Goal: Task Accomplishment & Management: Use online tool/utility

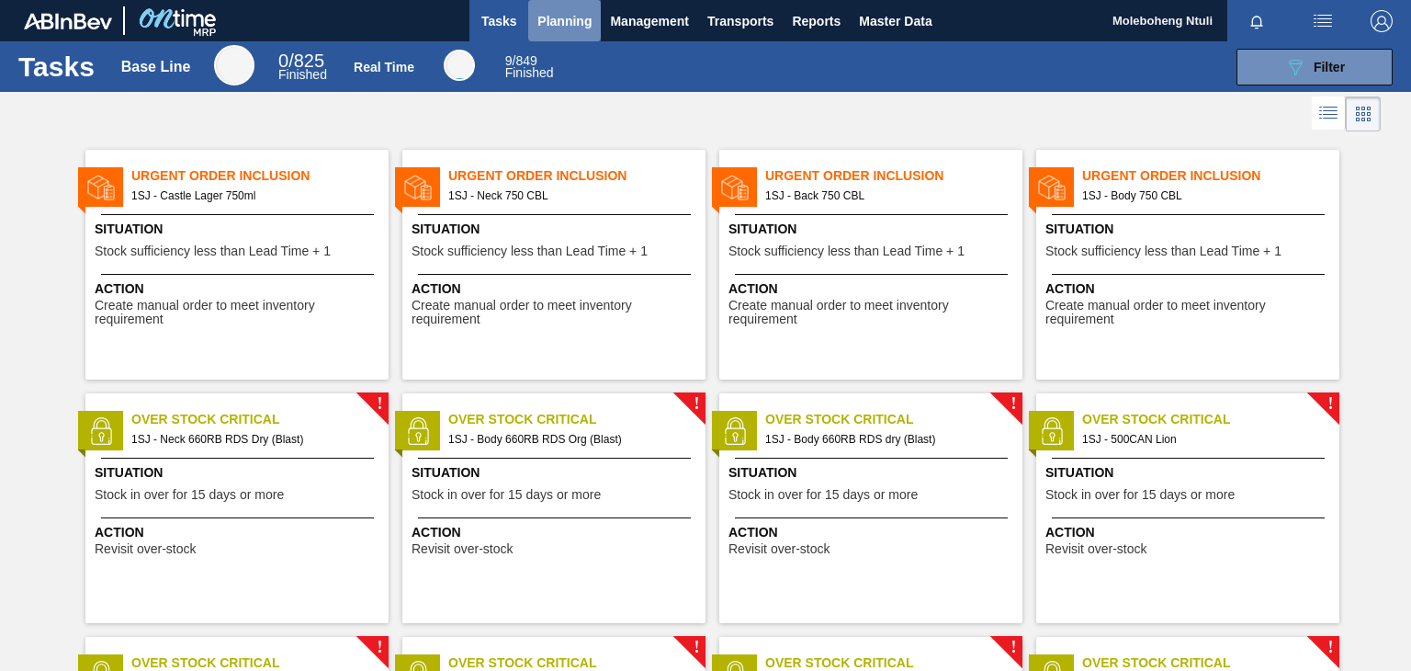
click at [555, 24] on span "Planning" at bounding box center [564, 21] width 54 height 22
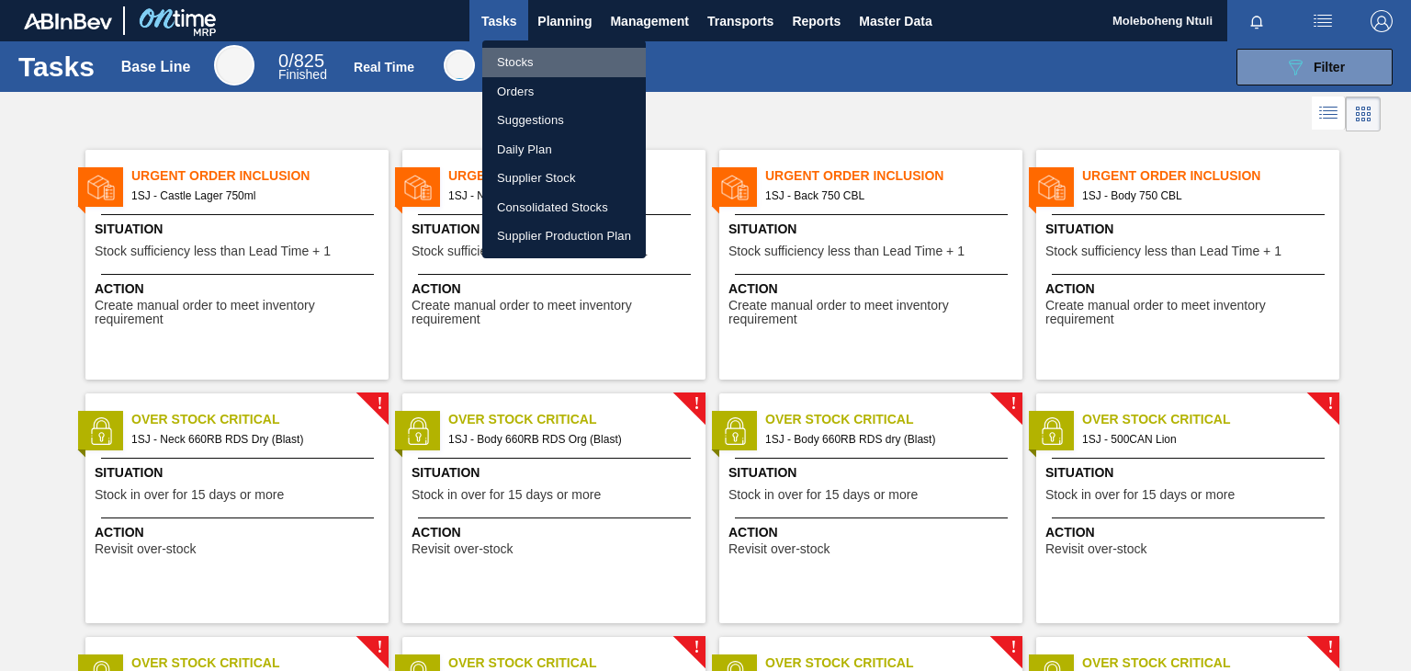
click at [511, 62] on li "Stocks" at bounding box center [564, 62] width 164 height 29
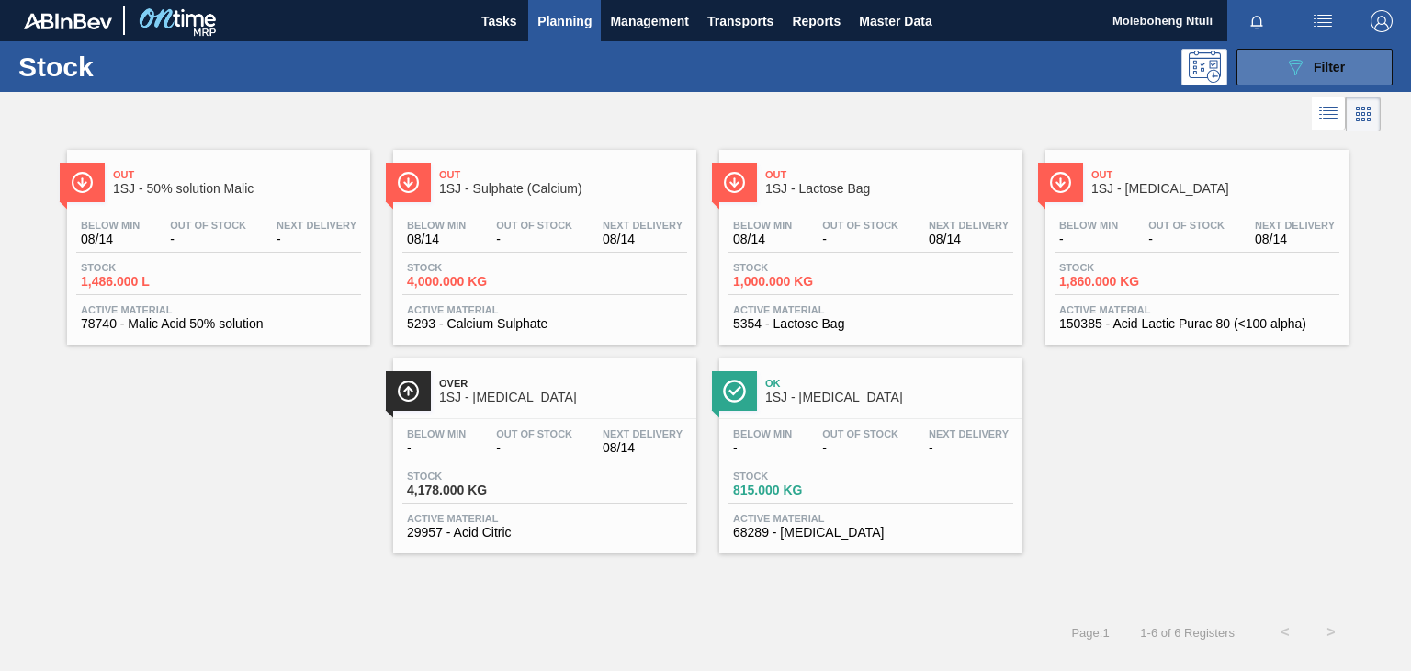
click at [1306, 63] on div "089F7B8B-B2A5-4AFE-B5C0-19BA573D28AC Filter" at bounding box center [1314, 67] width 61 height 22
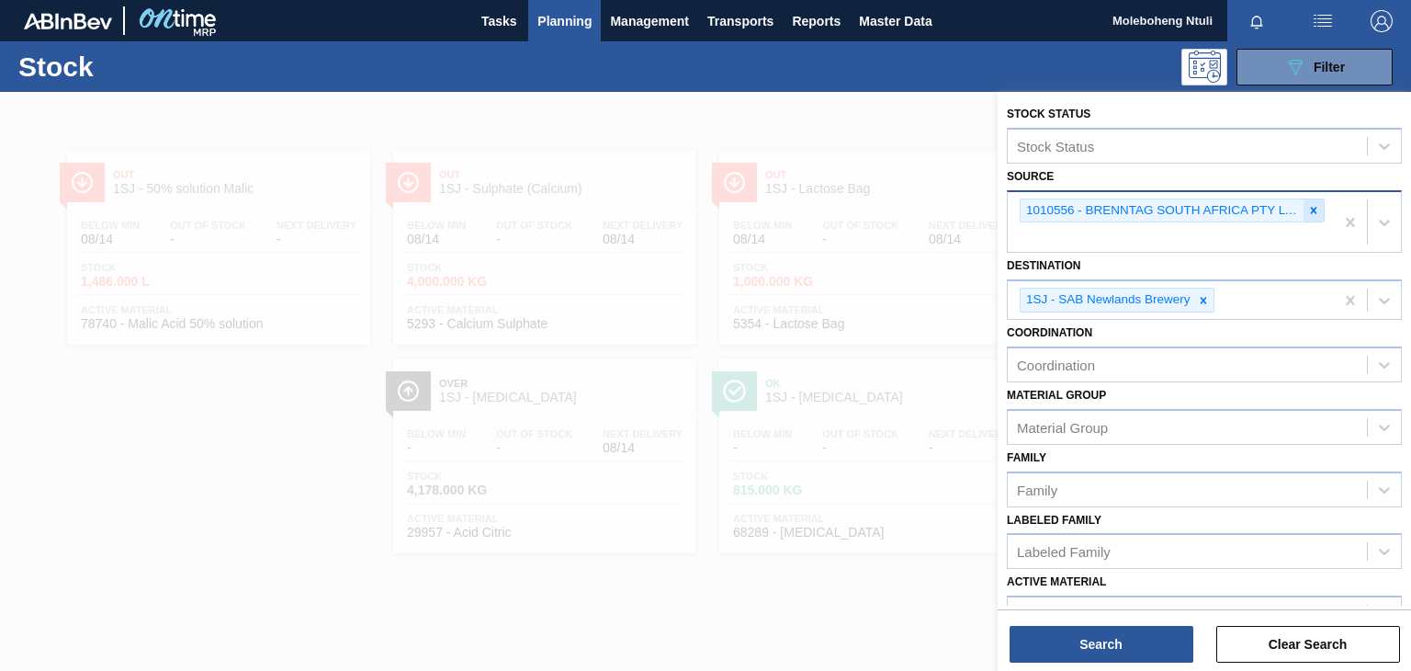
click at [1309, 207] on icon at bounding box center [1313, 210] width 13 height 13
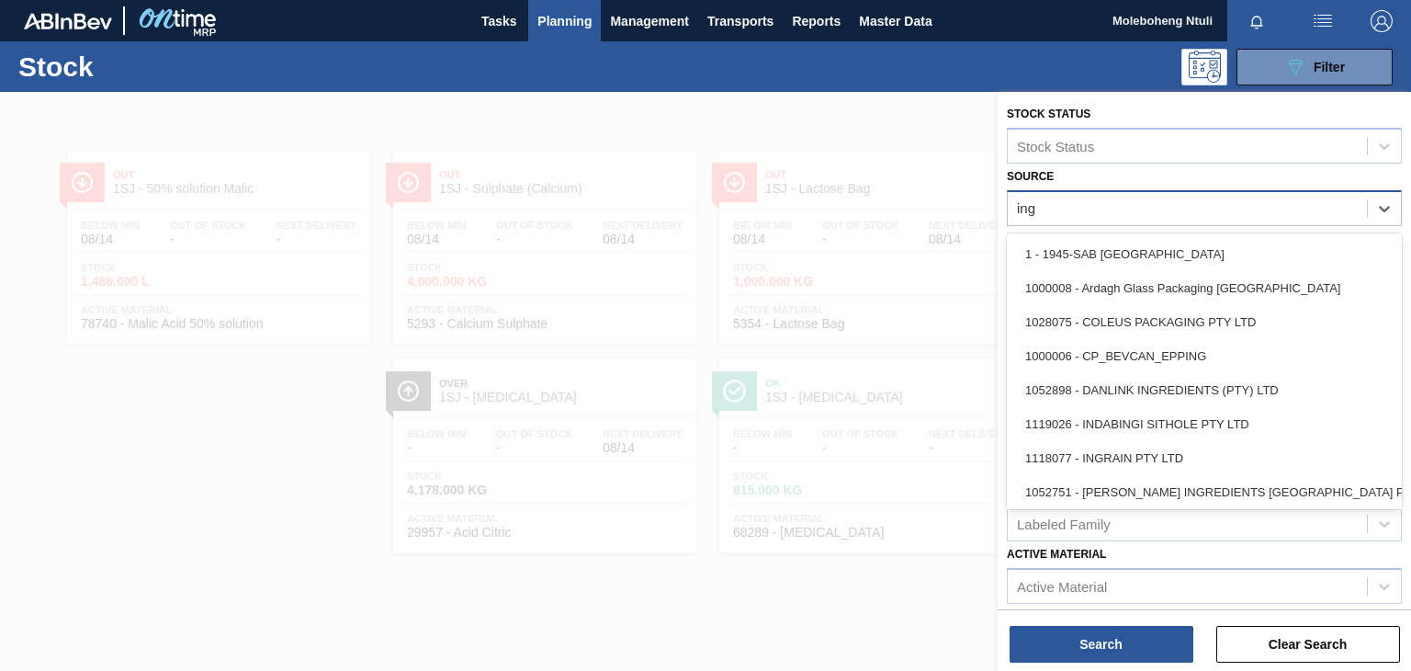
type input "ingr"
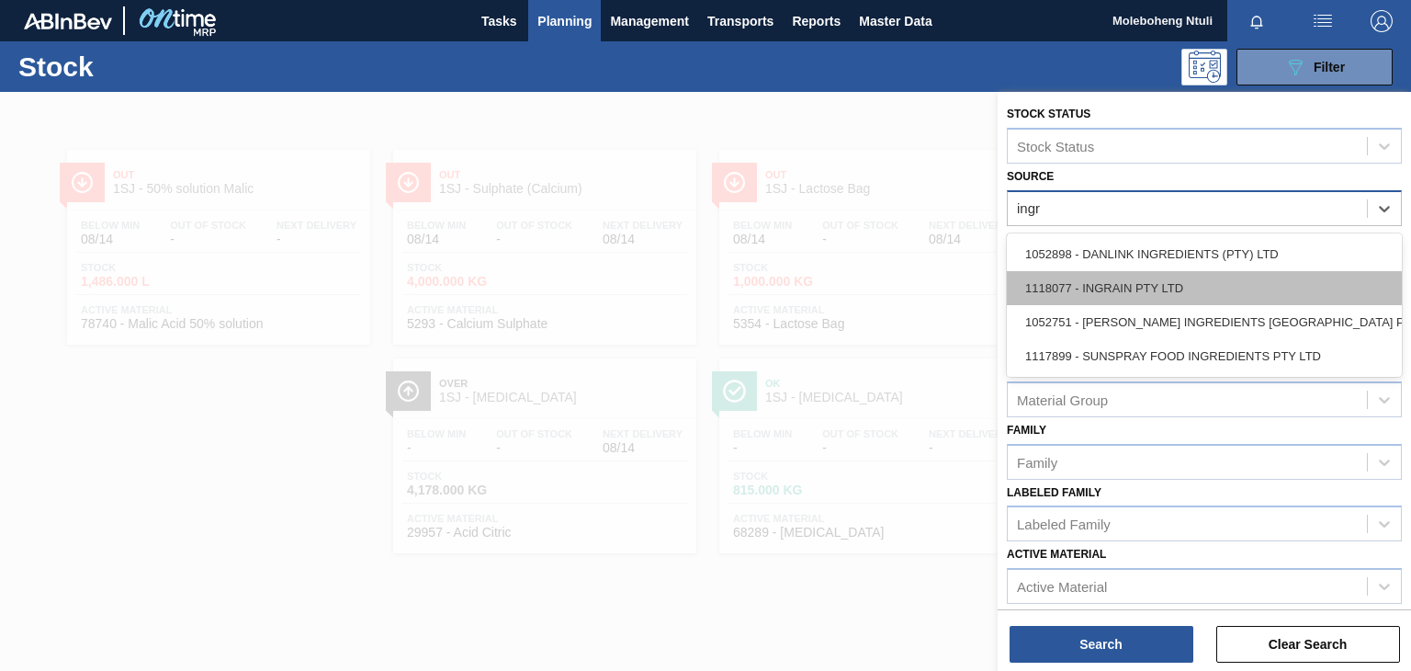
click at [1289, 291] on div "1118077 - INGRAIN PTY LTD" at bounding box center [1204, 288] width 395 height 34
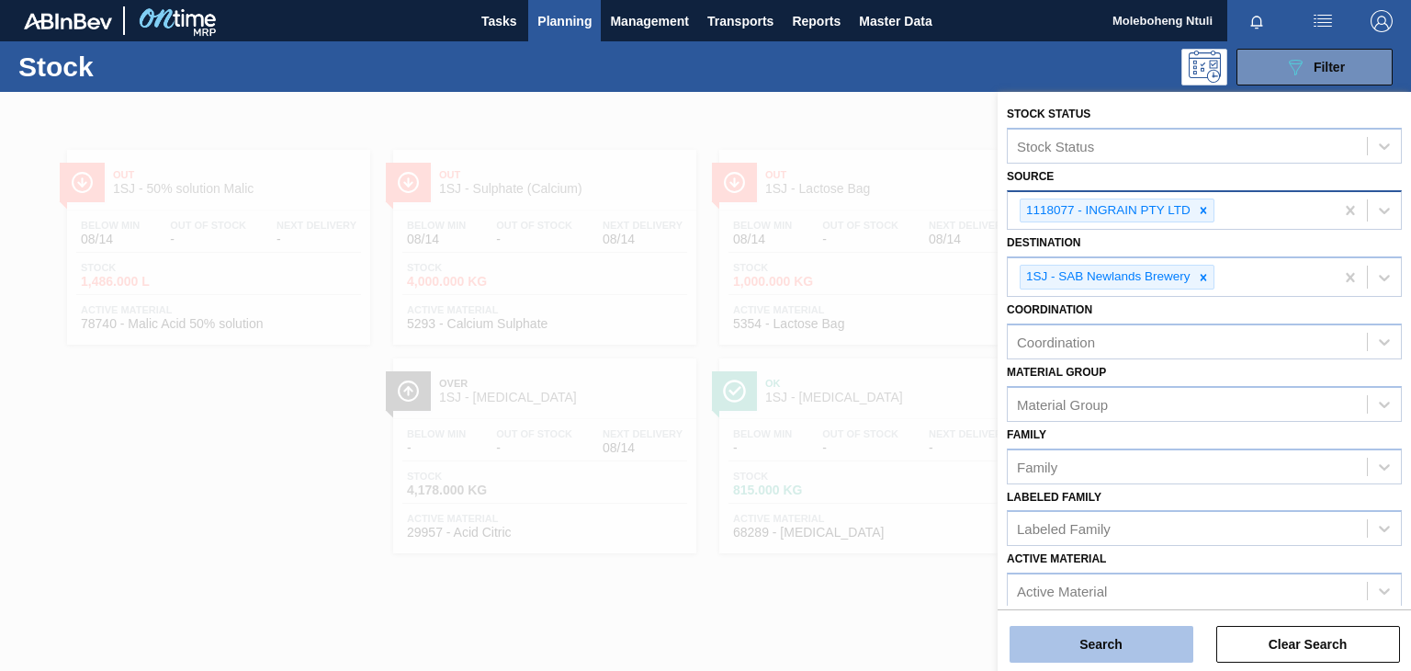
click at [1113, 638] on button "Search" at bounding box center [1102, 644] width 184 height 37
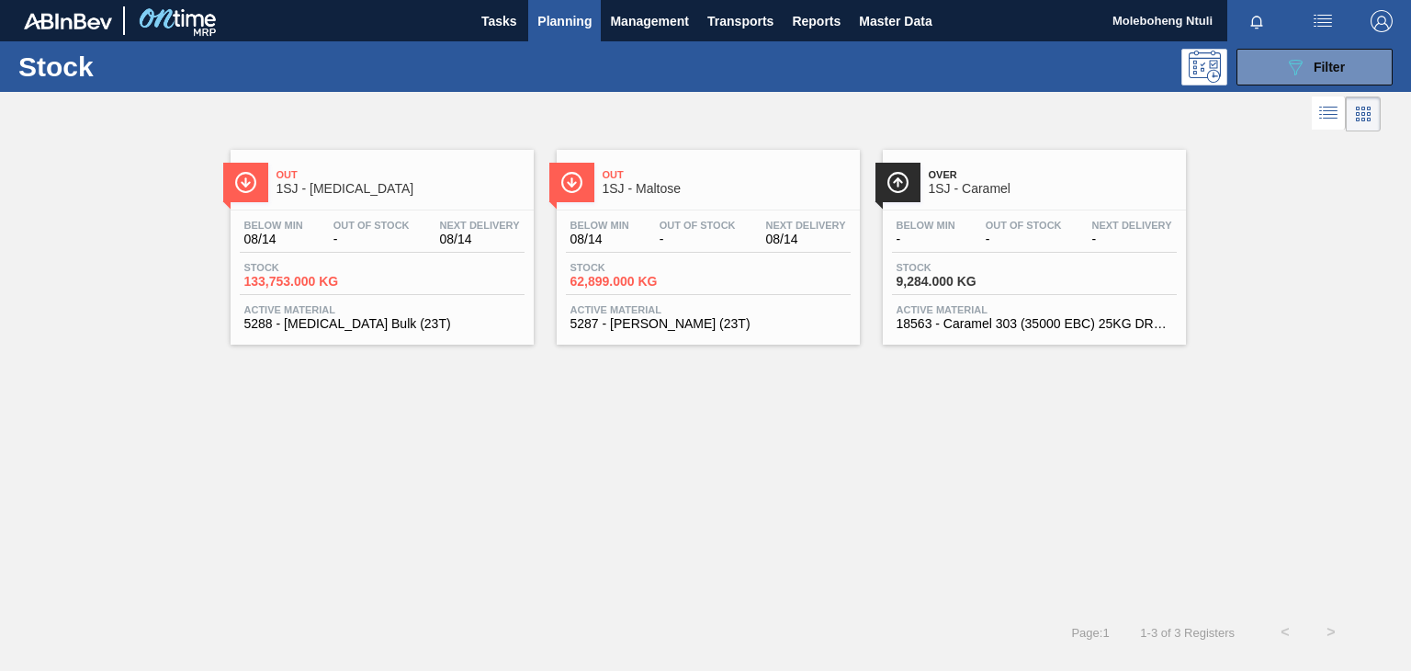
click at [401, 173] on span "Out" at bounding box center [401, 174] width 248 height 11
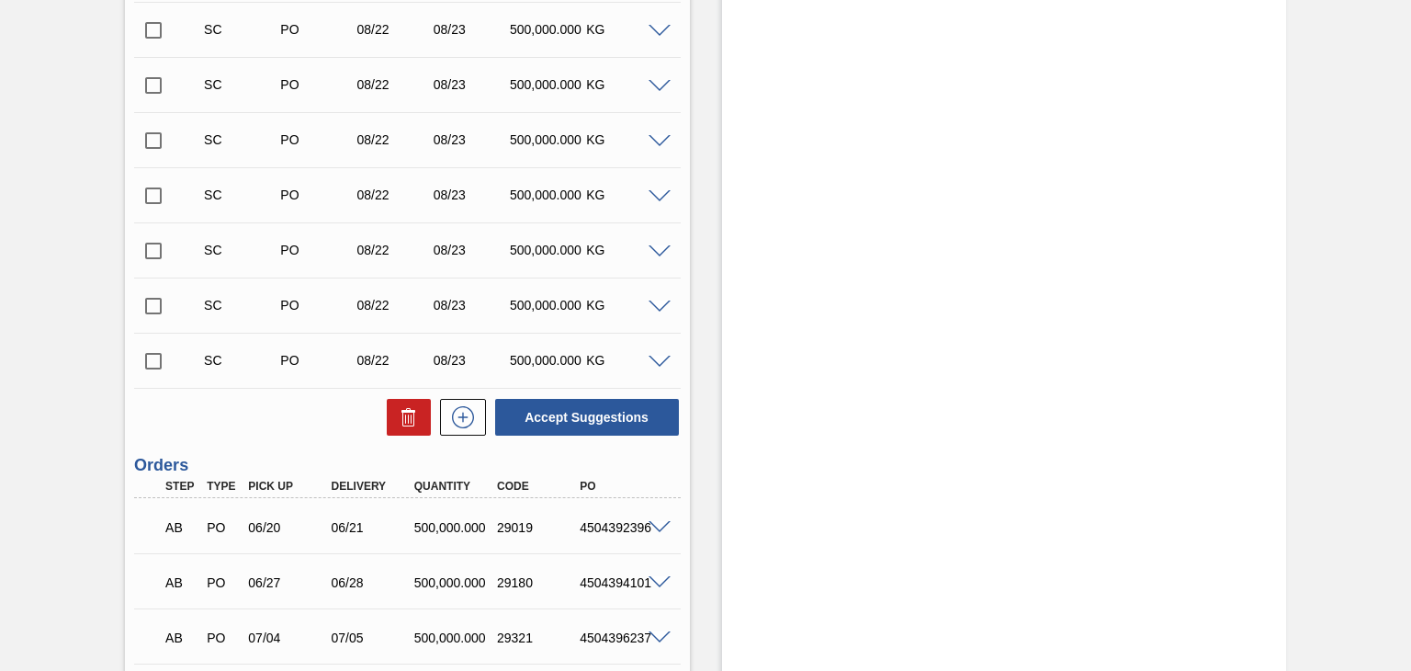
scroll to position [643, 0]
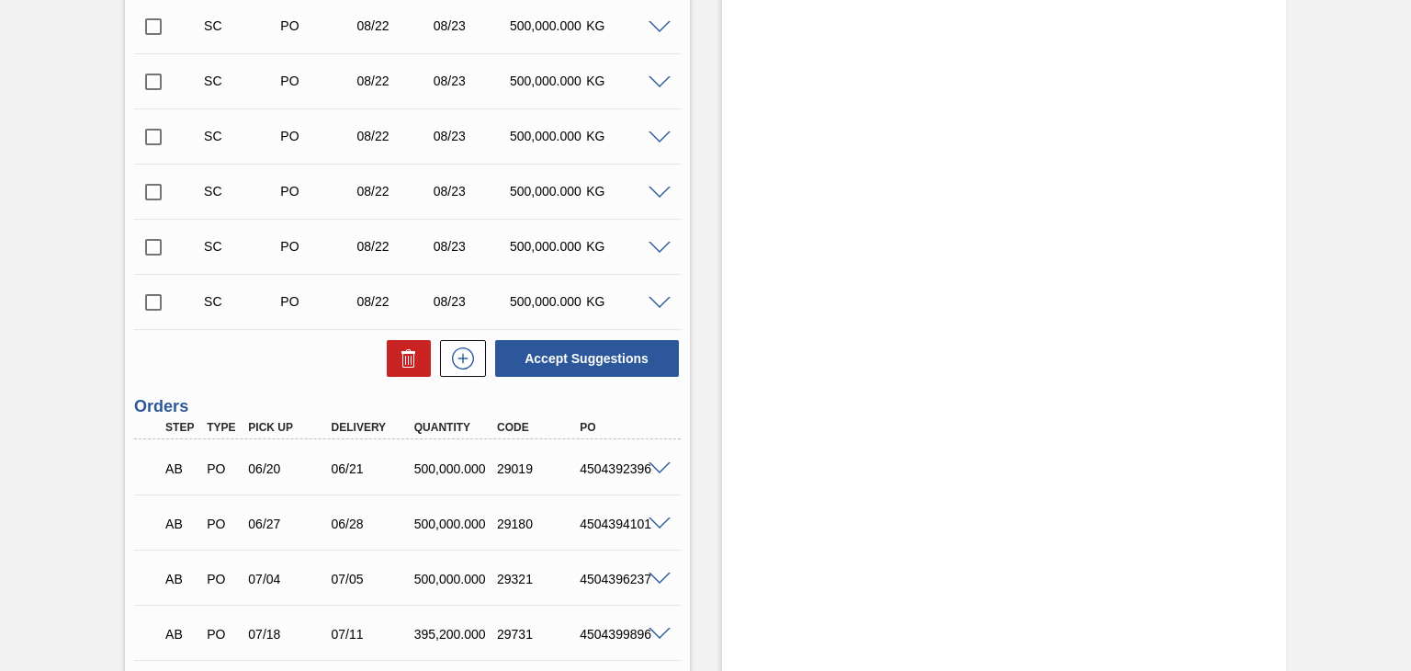
click at [149, 302] on input "checkbox" at bounding box center [153, 302] width 39 height 39
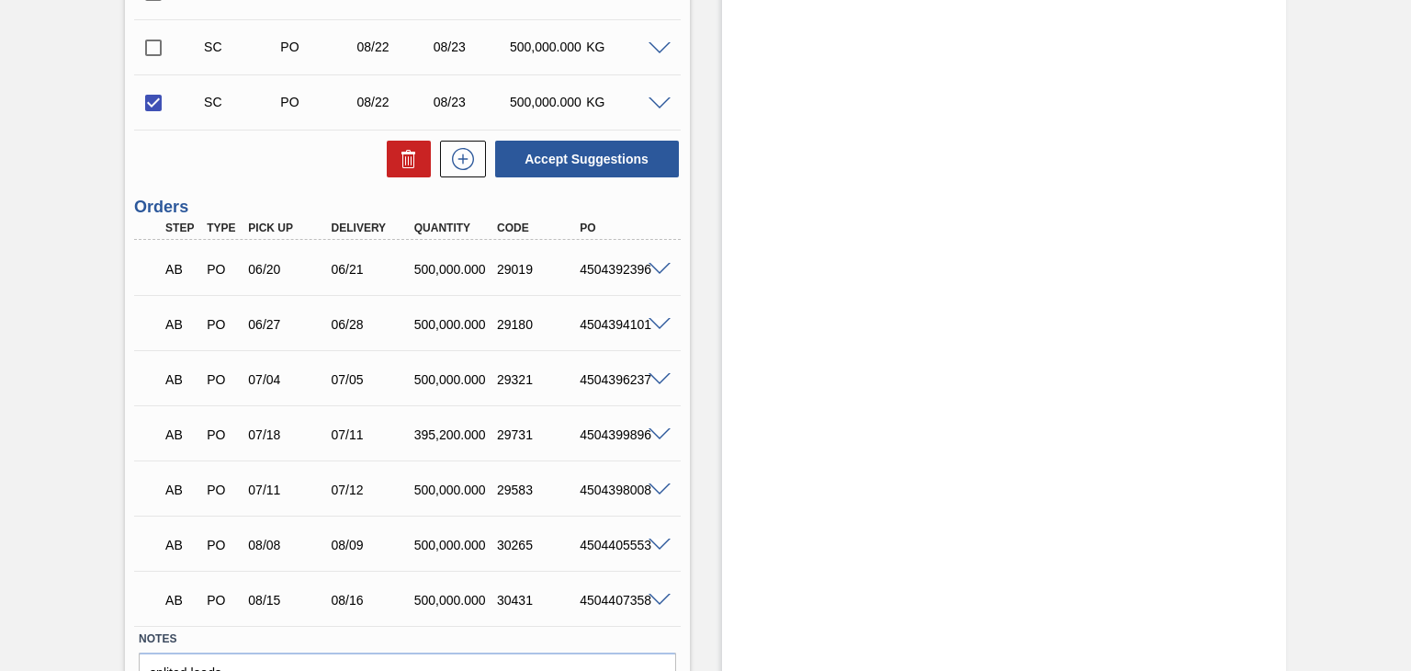
scroll to position [672, 0]
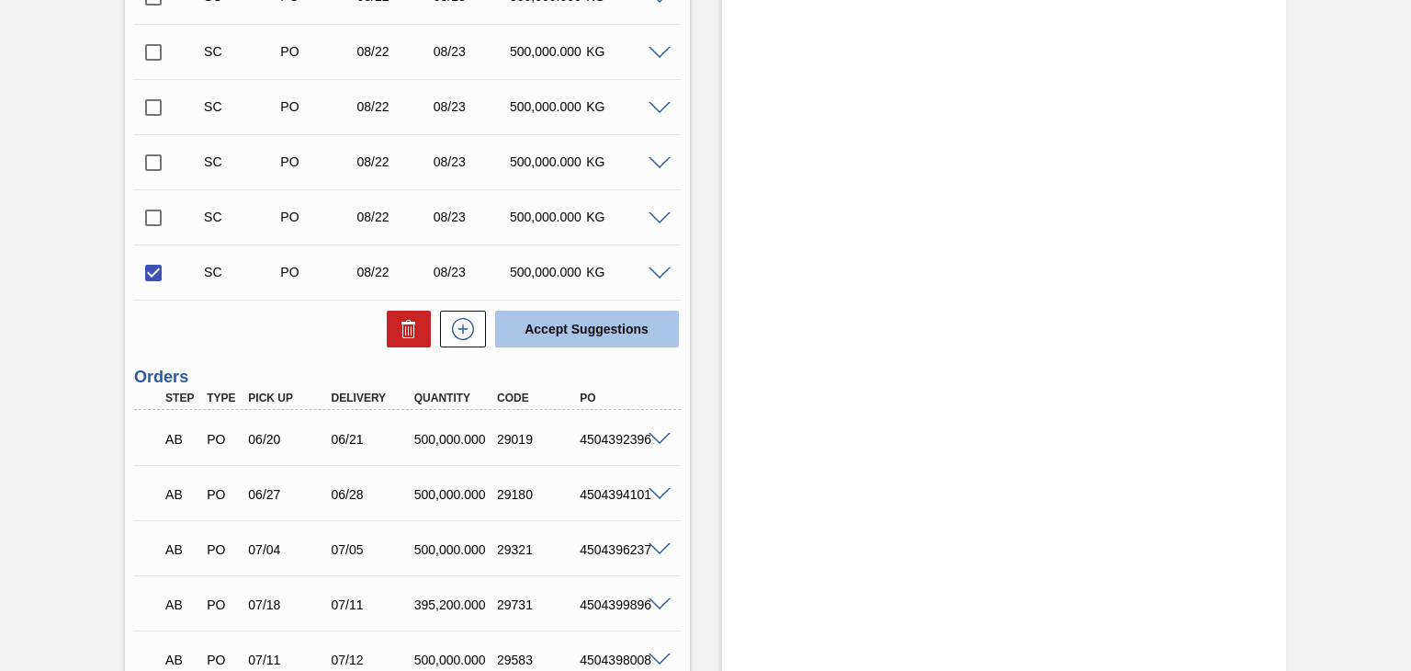
click at [580, 325] on button "Accept Suggestions" at bounding box center [587, 329] width 184 height 37
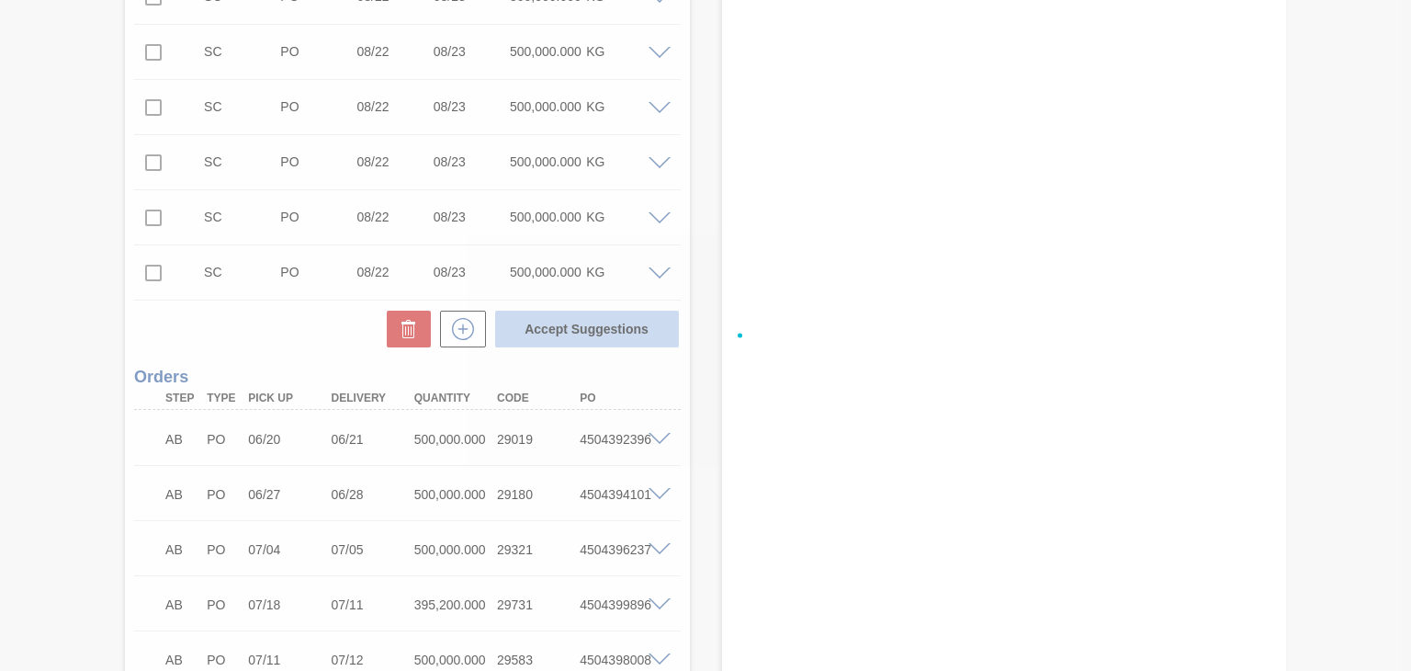
checkbox input "false"
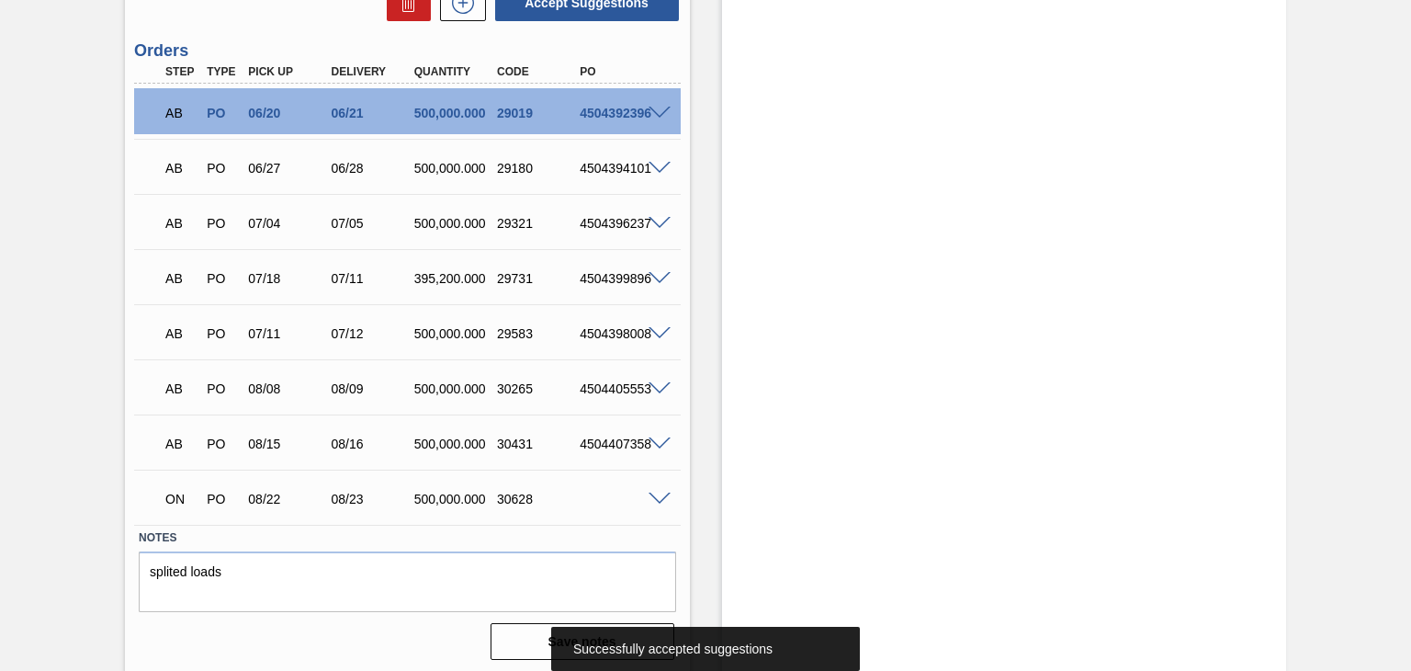
scroll to position [948, 0]
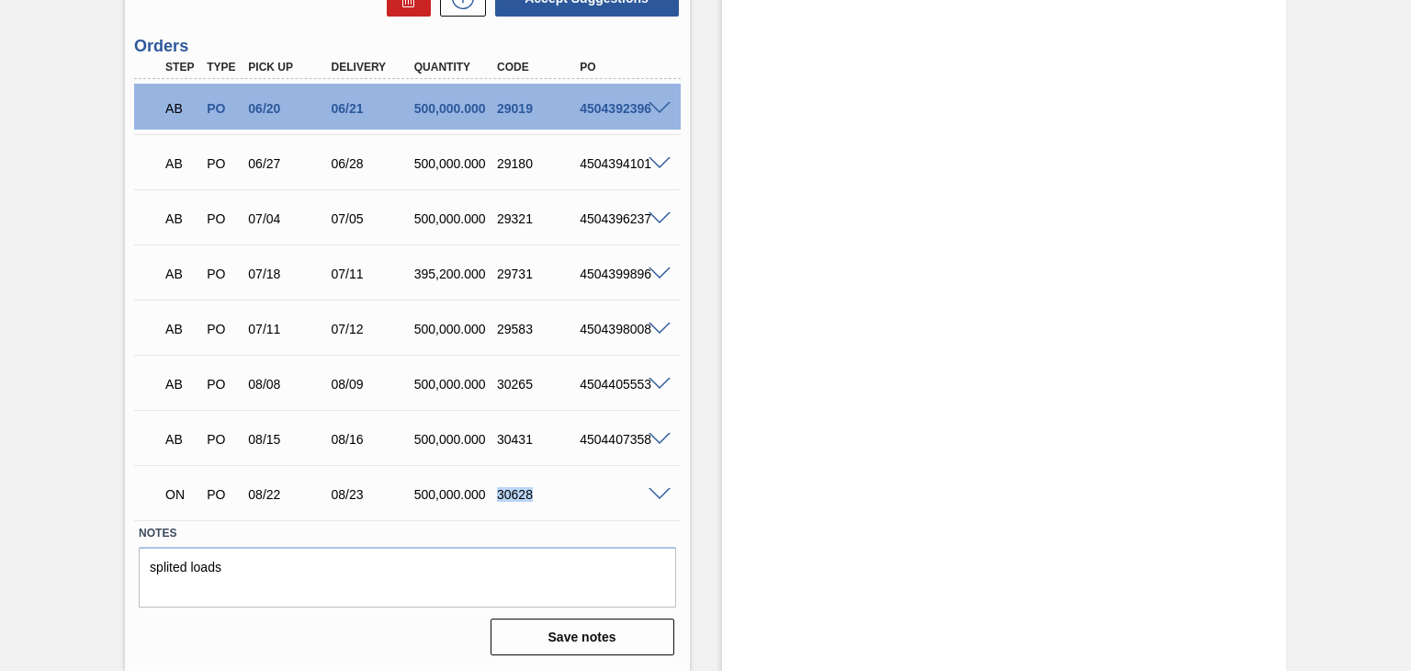
drag, startPoint x: 499, startPoint y: 497, endPoint x: 544, endPoint y: 486, distance: 46.3
click at [544, 487] on div "30628" at bounding box center [537, 494] width 91 height 15
copy div "30628"
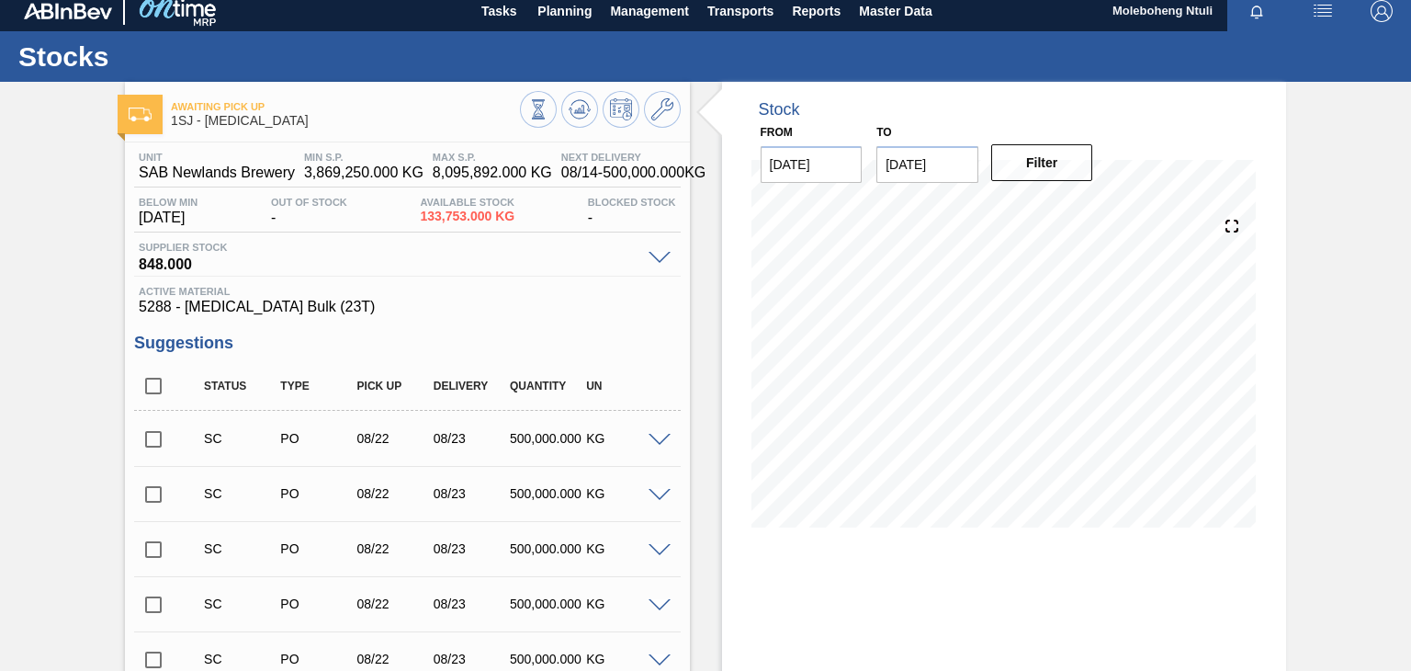
scroll to position [0, 0]
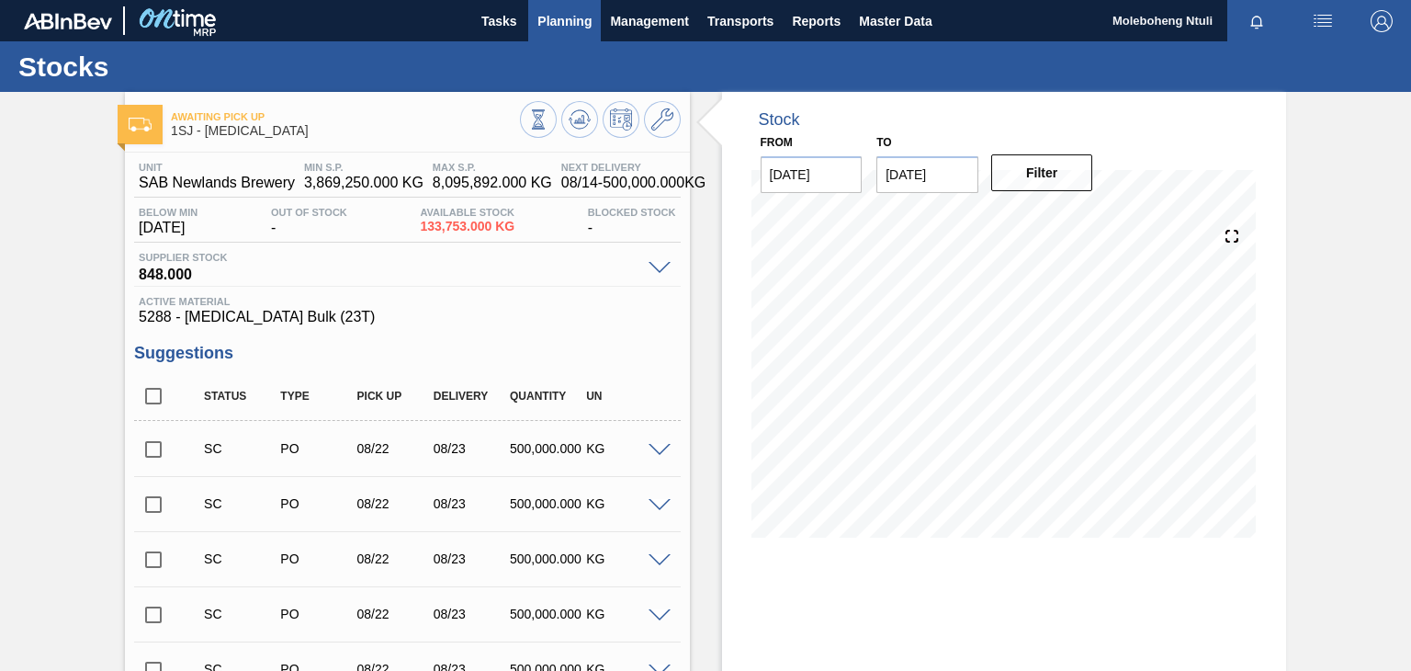
click at [563, 26] on span "Planning" at bounding box center [564, 21] width 54 height 22
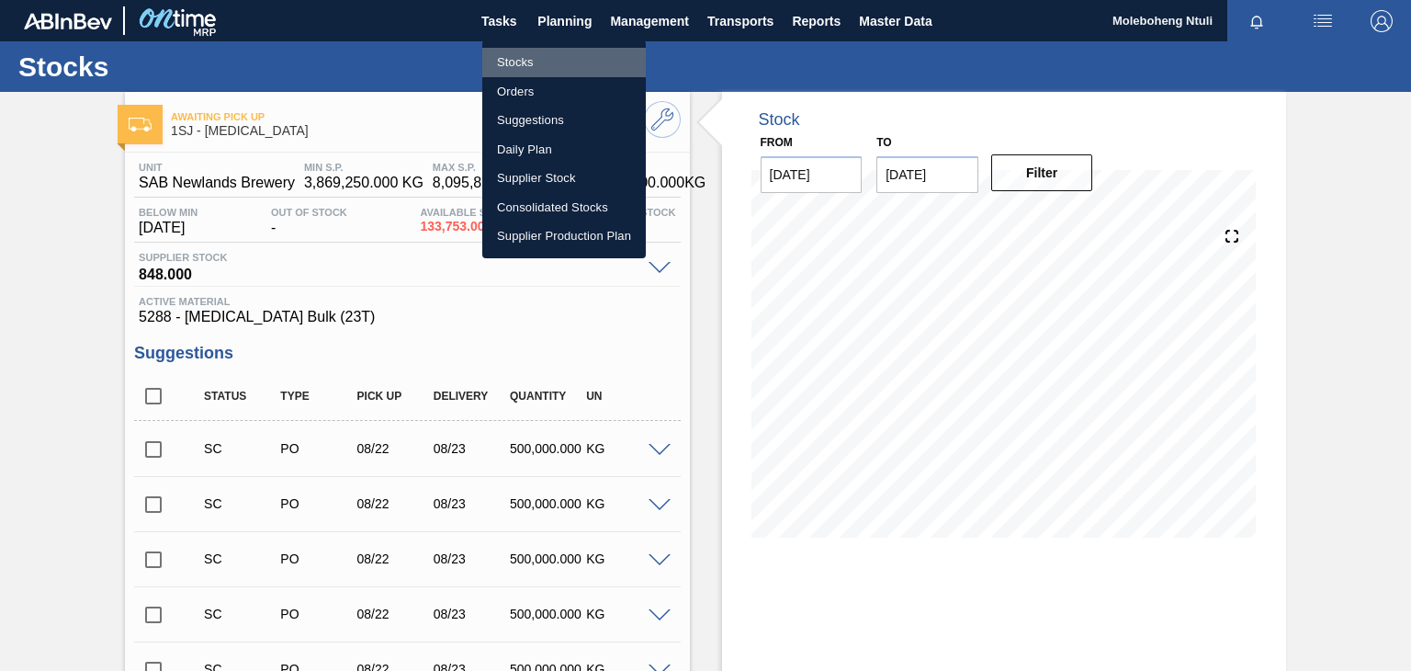
click at [523, 60] on li "Stocks" at bounding box center [564, 62] width 164 height 29
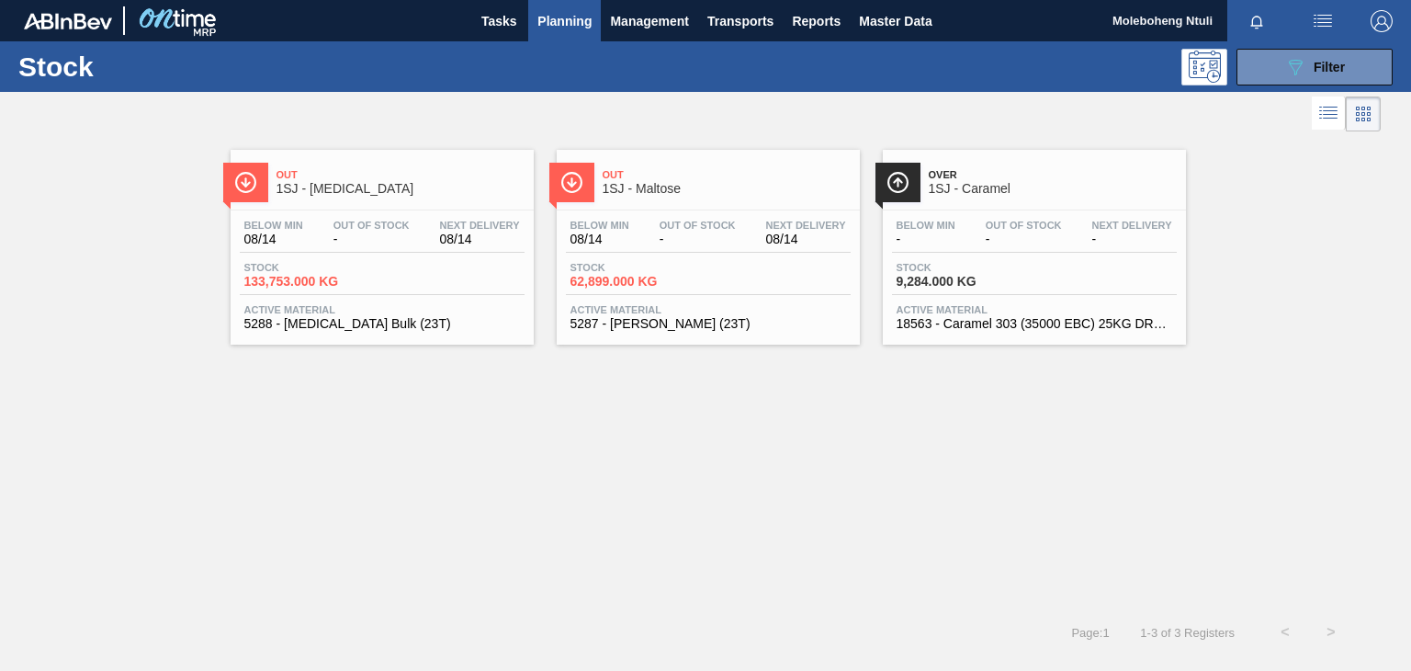
click at [739, 179] on span "Out" at bounding box center [727, 174] width 248 height 11
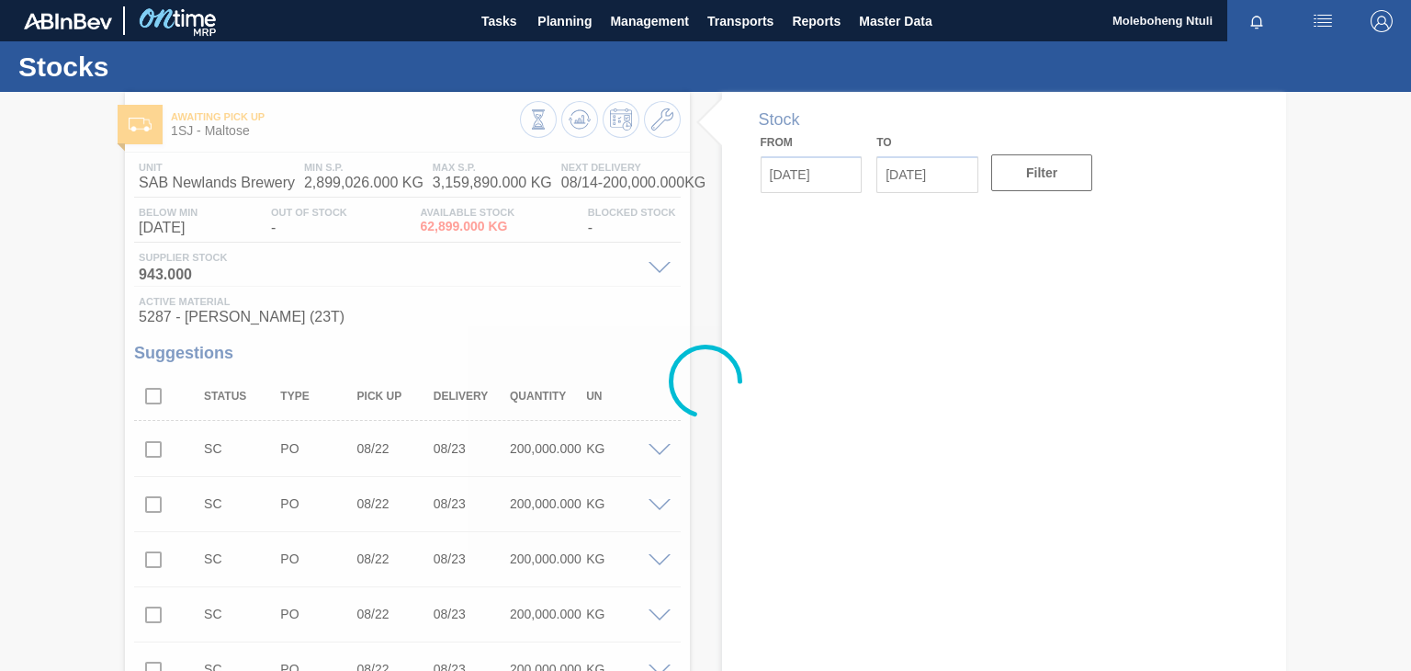
type input "[DATE]"
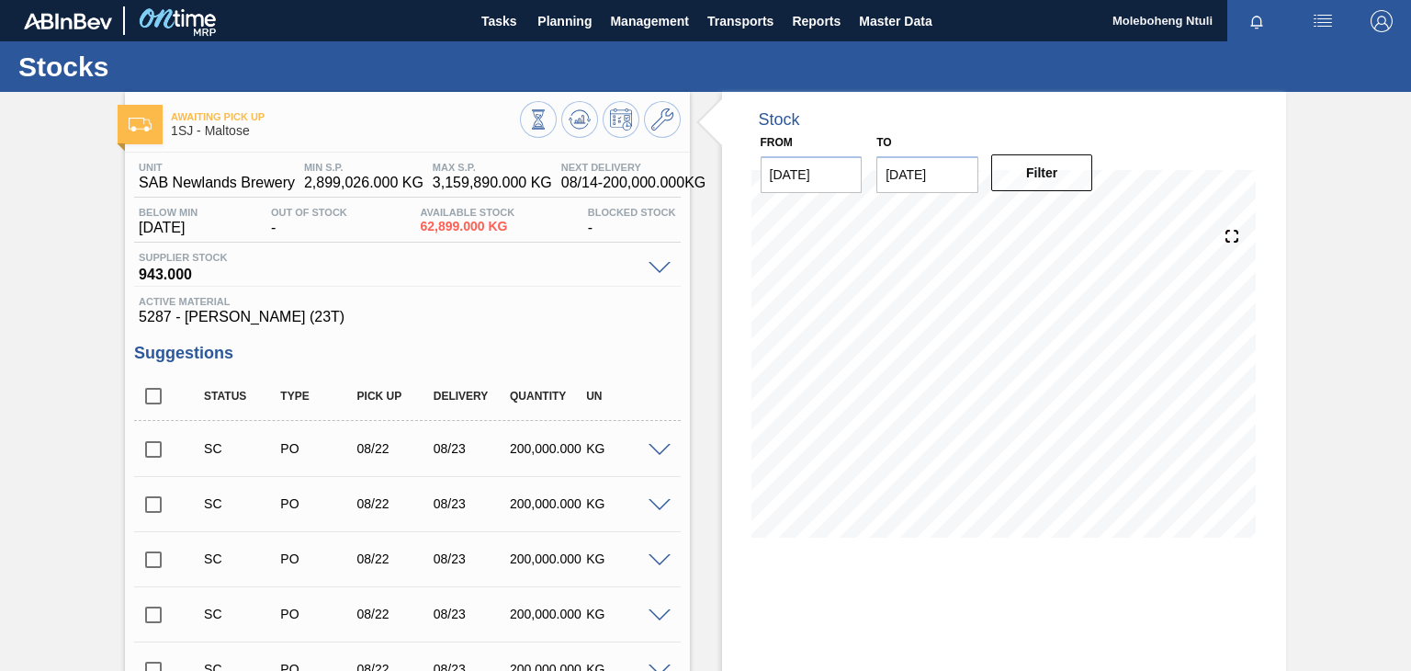
scroll to position [551, 0]
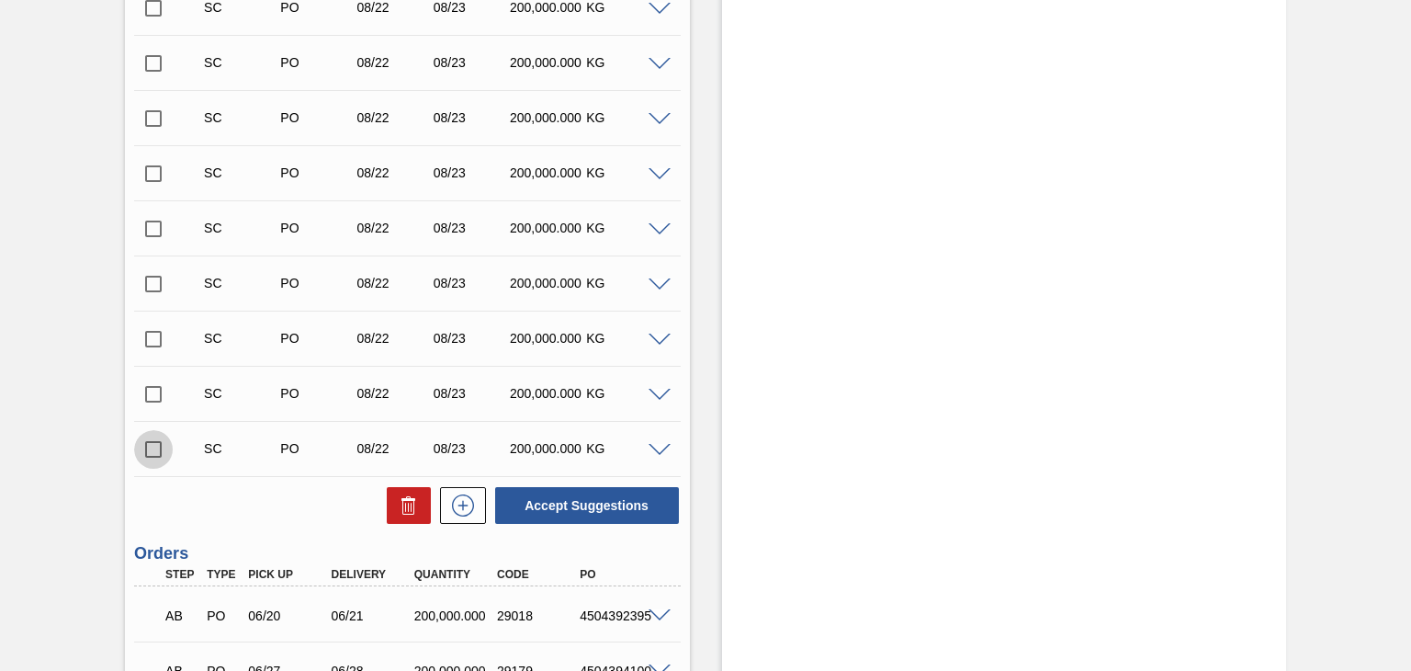
click at [156, 448] on input "checkbox" at bounding box center [153, 449] width 39 height 39
click at [569, 505] on button "Accept Suggestions" at bounding box center [587, 505] width 184 height 37
checkbox input "false"
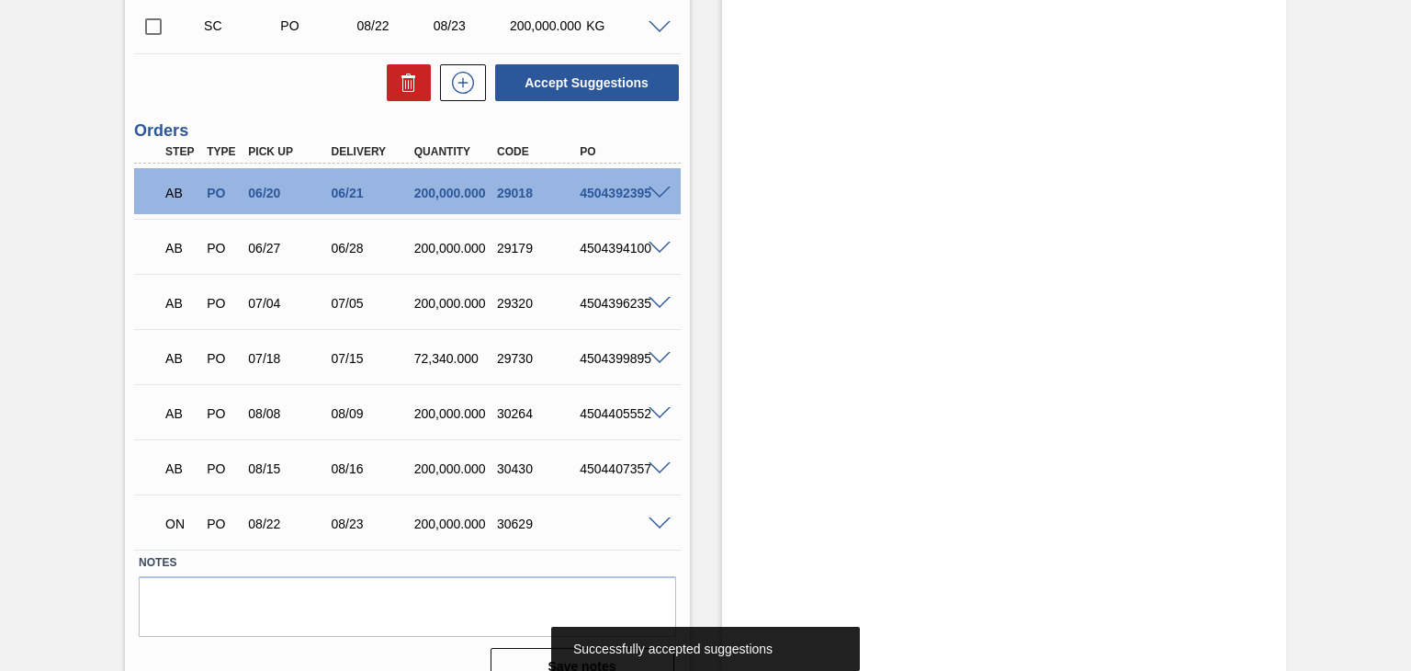
scroll to position [948, 0]
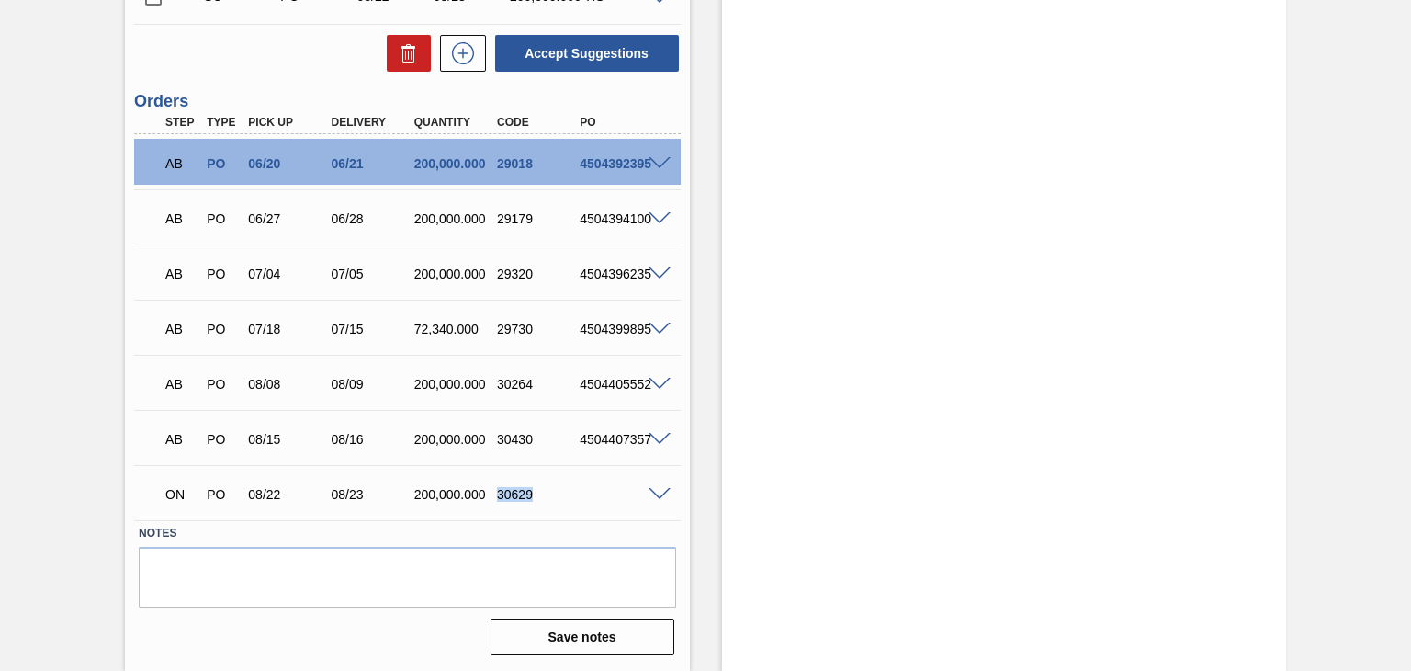
drag, startPoint x: 498, startPoint y: 496, endPoint x: 543, endPoint y: 491, distance: 45.2
click at [543, 491] on div "30629" at bounding box center [537, 494] width 91 height 15
copy div "30629"
